Goal: Information Seeking & Learning: Understand process/instructions

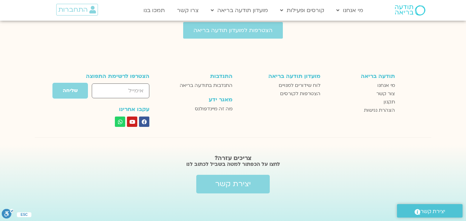
scroll to position [940, 0]
click at [386, 103] on span "תקנון" at bounding box center [389, 102] width 11 height 8
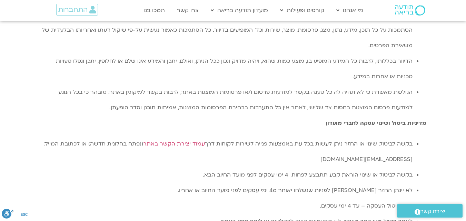
scroll to position [1342, 0]
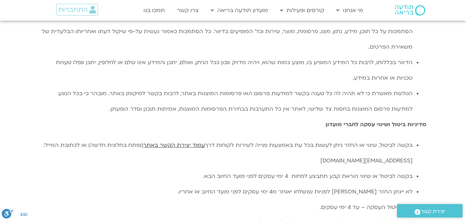
click at [170, 142] on span "עמוד יצירת הקשר באתר" at bounding box center [174, 146] width 62 height 8
click at [359, 138] on li "בקשה לביטול, שינוי או החזר ניתן לעשות בכל עת באמצעות פנייה לשירות לקוחות דרך עמ…" at bounding box center [226, 153] width 373 height 31
click at [361, 138] on li "בקשה לביטול, שינוי או החזר ניתן לעשות בכל עת באמצעות פנייה לשירות לקוחות דרך עמ…" at bounding box center [226, 153] width 373 height 31
click at [351, 138] on li "בקשה לביטול, שינוי או החזר ניתן לעשות בכל עת באמצעות פנייה לשירות לקוחות דרך עמ…" at bounding box center [226, 153] width 373 height 31
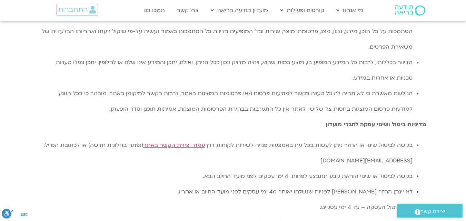
click at [289, 138] on li "בקשה לביטול, שינוי או החזר ניתן לעשות בכל עת באמצעות פנייה לשירות לקוחות דרך עמ…" at bounding box center [226, 153] width 373 height 31
click at [277, 138] on li "בקשה לביטול, שינוי או החזר ניתן לעשות בכל עת באמצעות פנייה לשירות לקוחות דרך עמ…" at bounding box center [226, 153] width 373 height 31
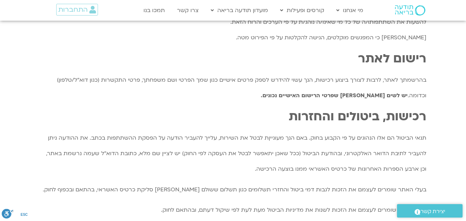
scroll to position [362, 0]
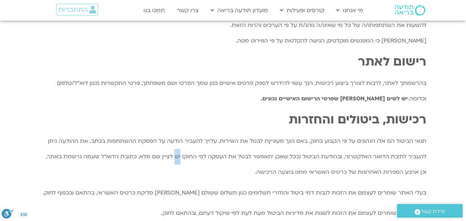
click at [153, 155] on p "תנאי הביטול הם אלו הנהוגים על פי הקבוע בחוק. באם הנך מעונייןת לבטל את השירות, ע…" at bounding box center [233, 157] width 387 height 47
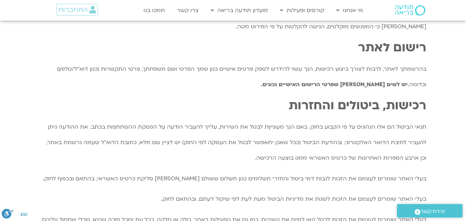
scroll to position [377, 0]
